Goal: Check status: Check status

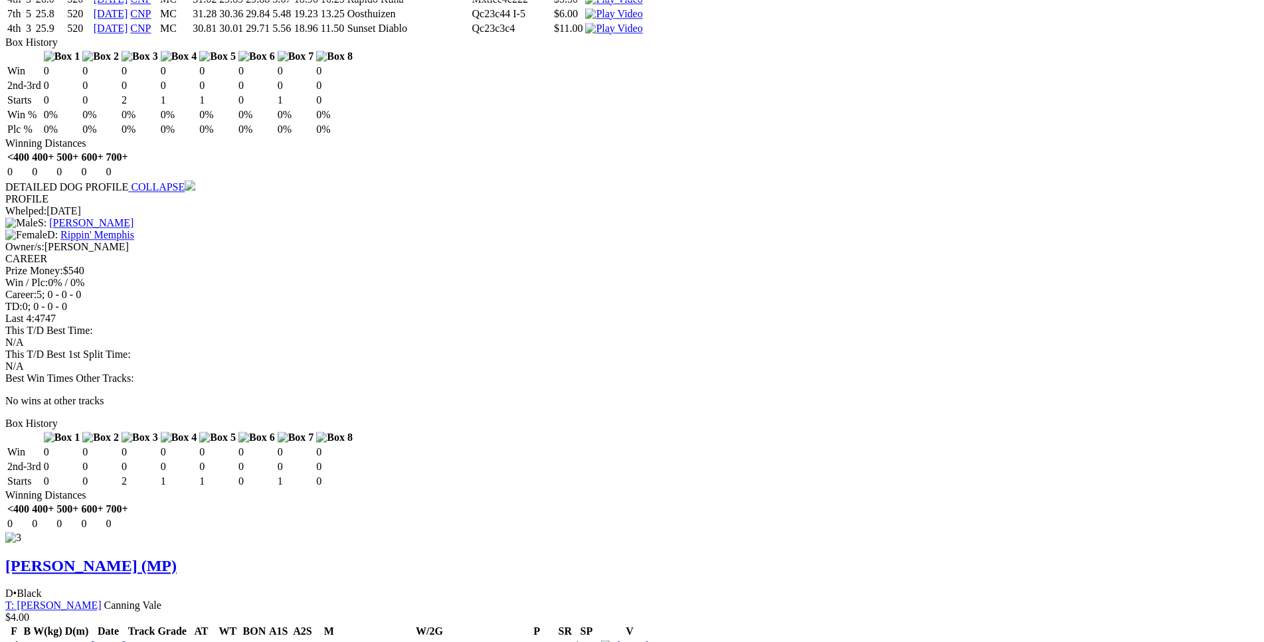
scroll to position [2165, 0]
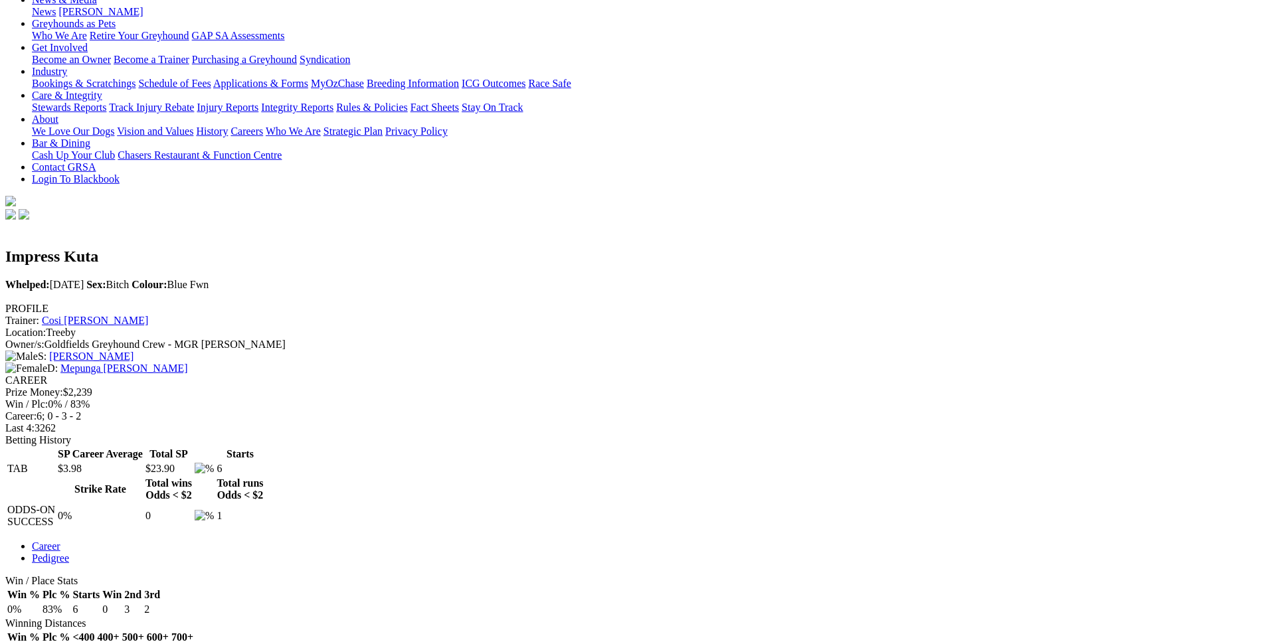
scroll to position [271, 0]
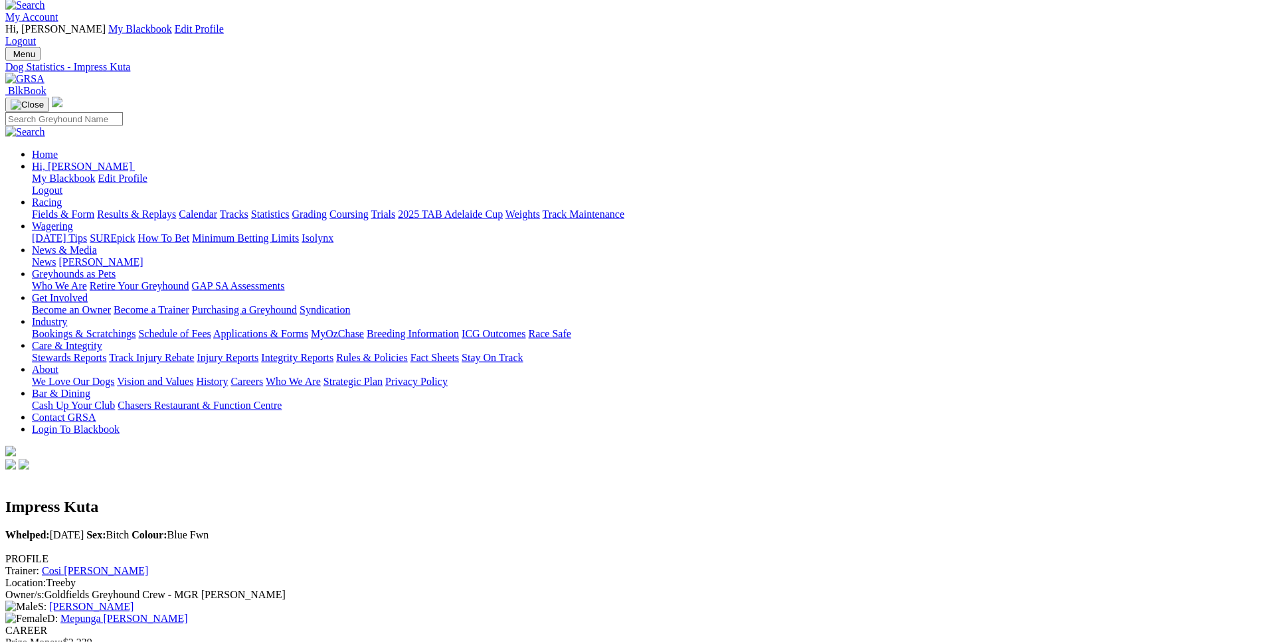
scroll to position [0, 0]
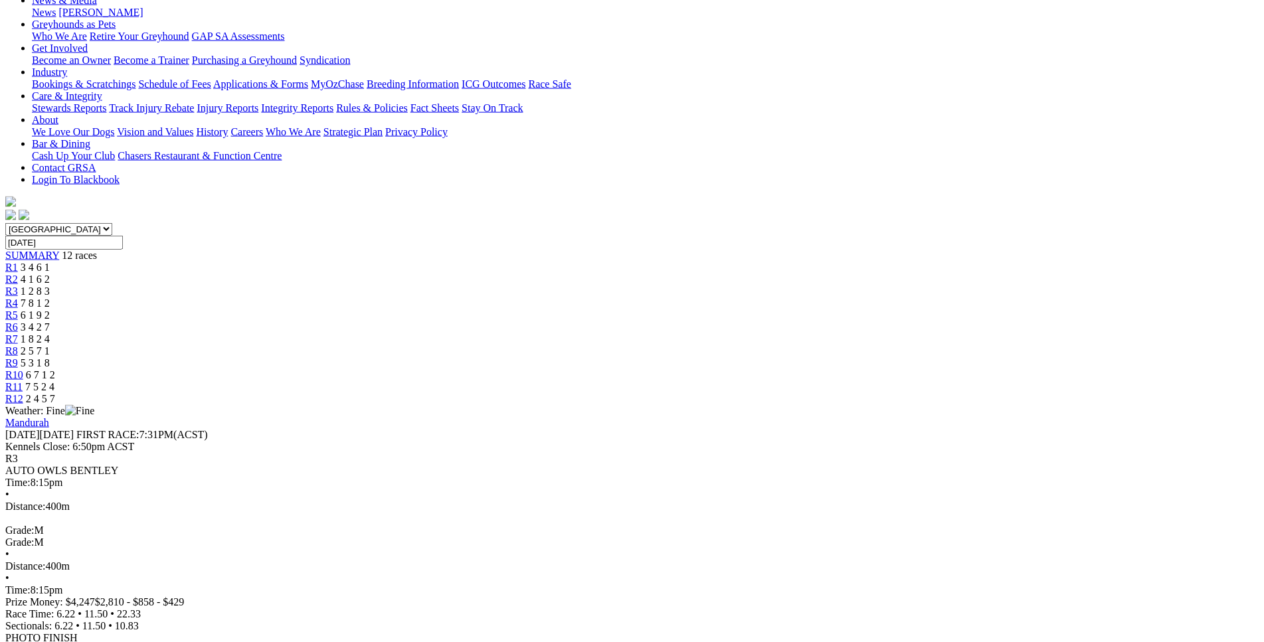
scroll to position [270, 0]
